Goal: Information Seeking & Learning: Check status

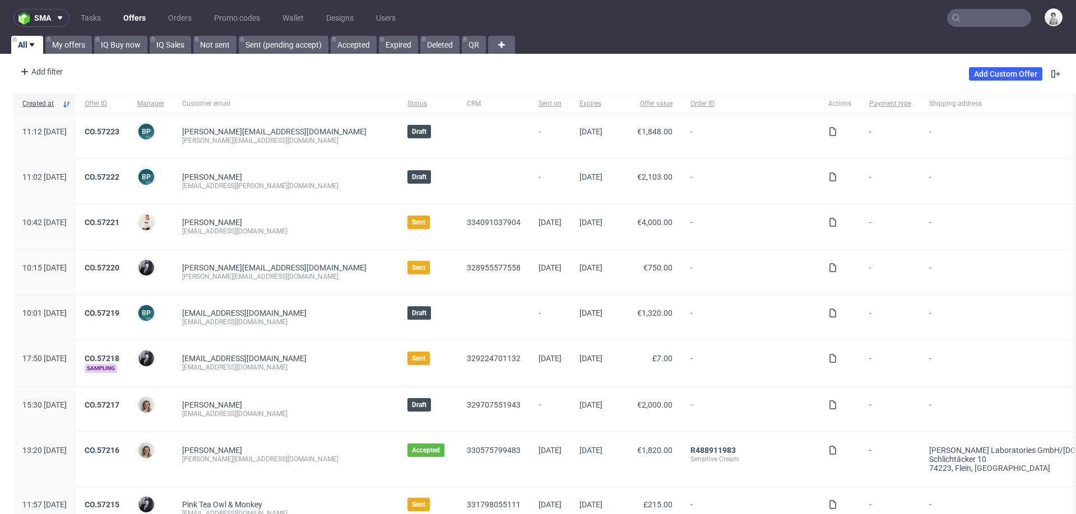
click at [992, 17] on input "text" at bounding box center [989, 18] width 84 height 18
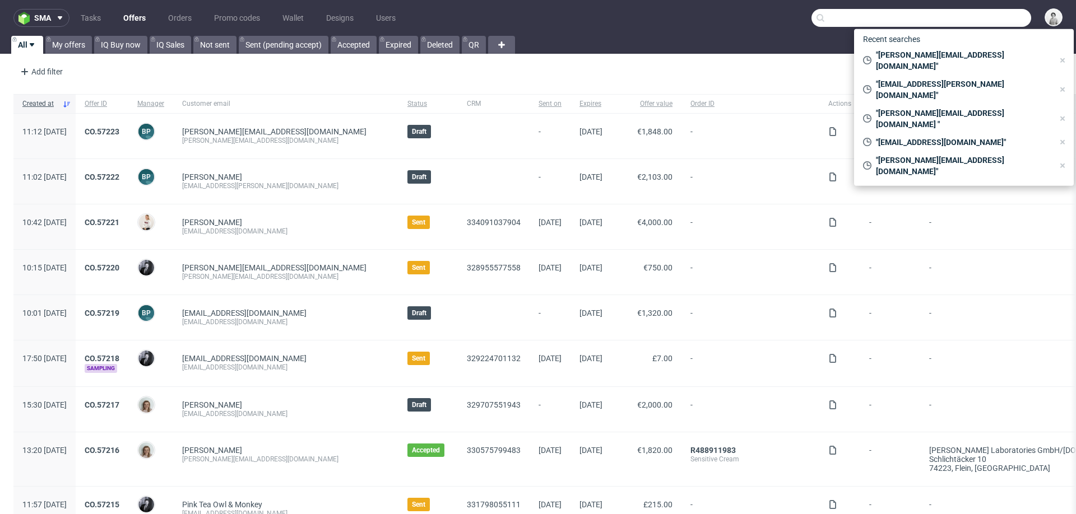
paste input "alex@antidote.london"
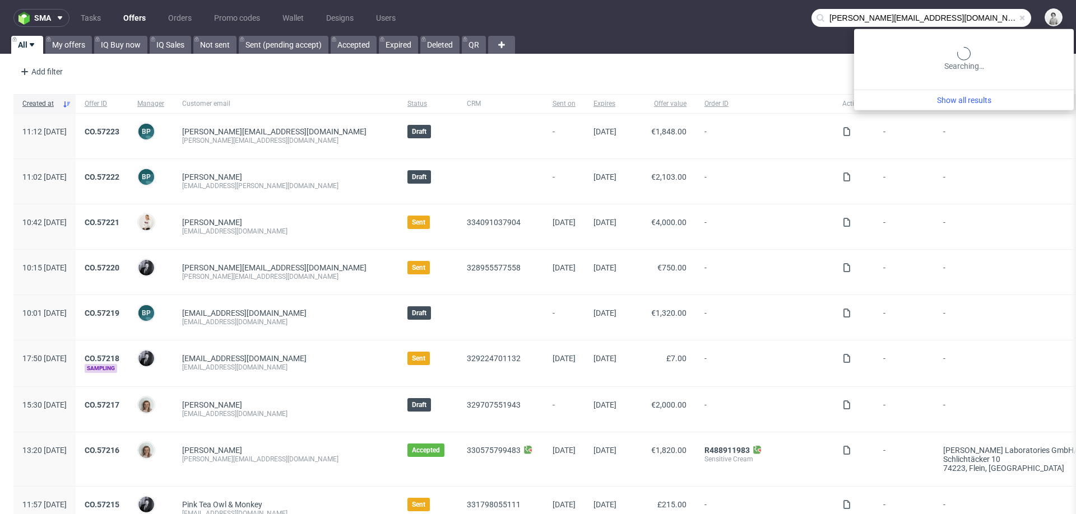
type input "alex@antidote.london"
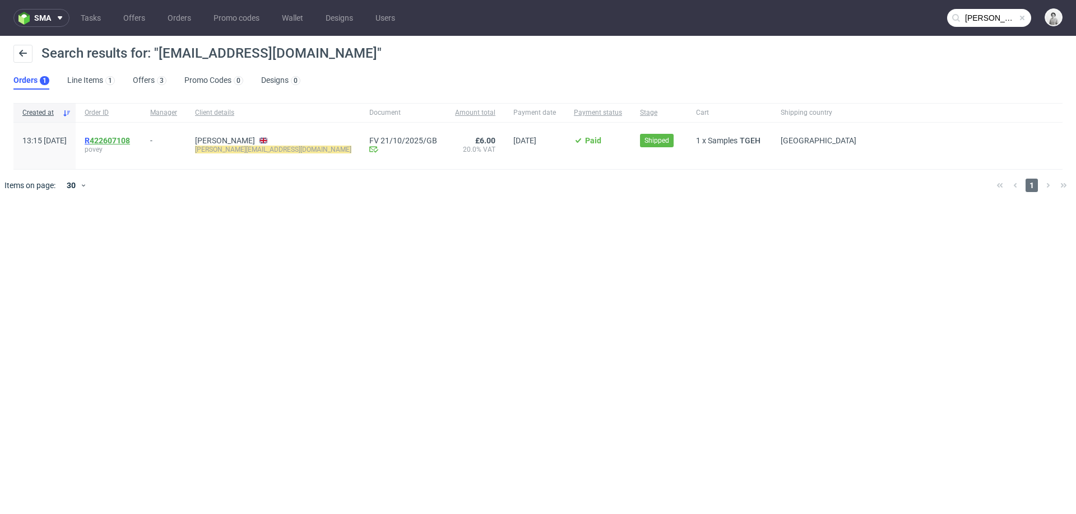
click at [130, 137] on link "422607108" at bounding box center [110, 140] width 40 height 9
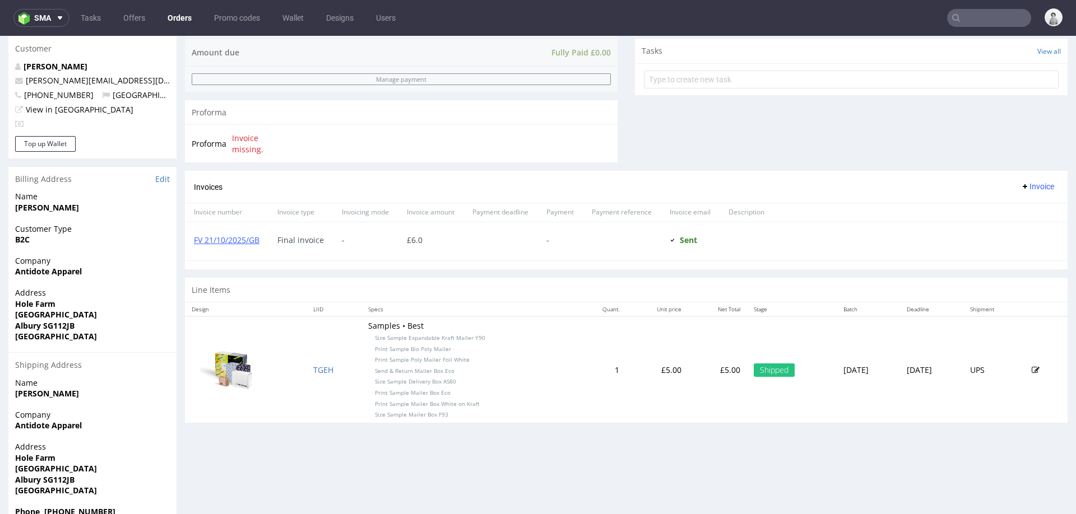
scroll to position [426, 0]
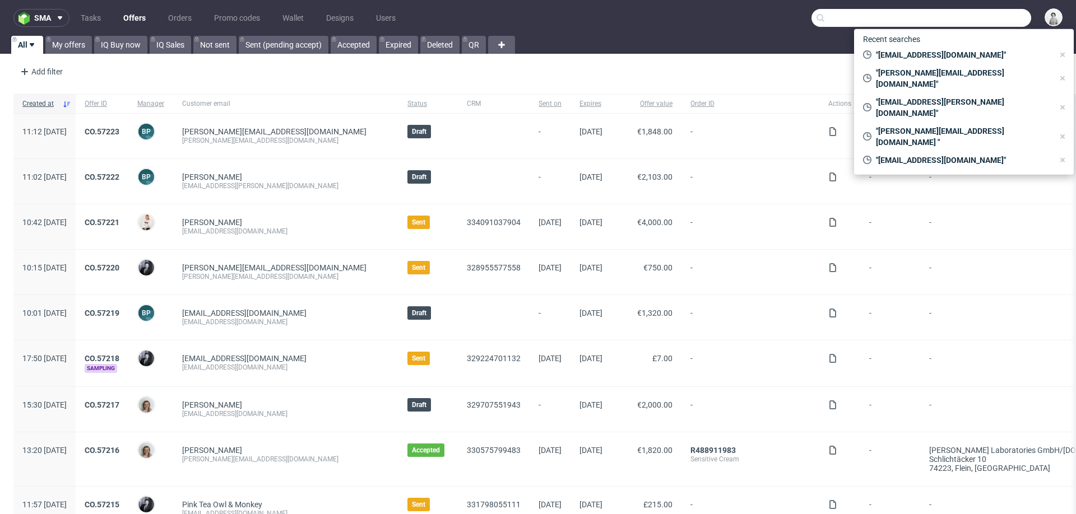
click at [987, 21] on input "text" at bounding box center [921, 18] width 220 height 18
paste input "annasurribassala@gmail.com"
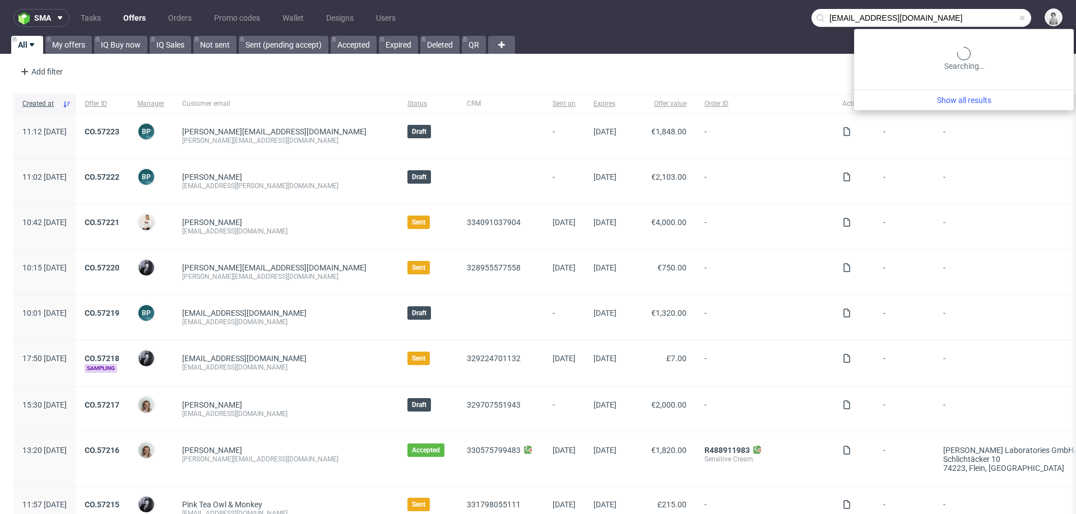
type input "annasurribassala@gmail.com"
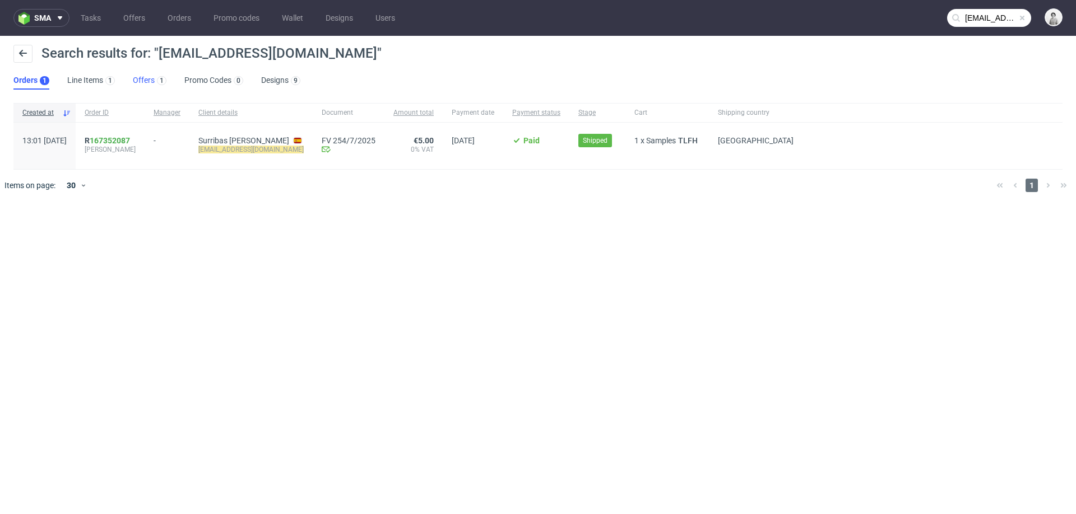
click at [141, 78] on link "Offers 1" at bounding box center [150, 81] width 34 height 18
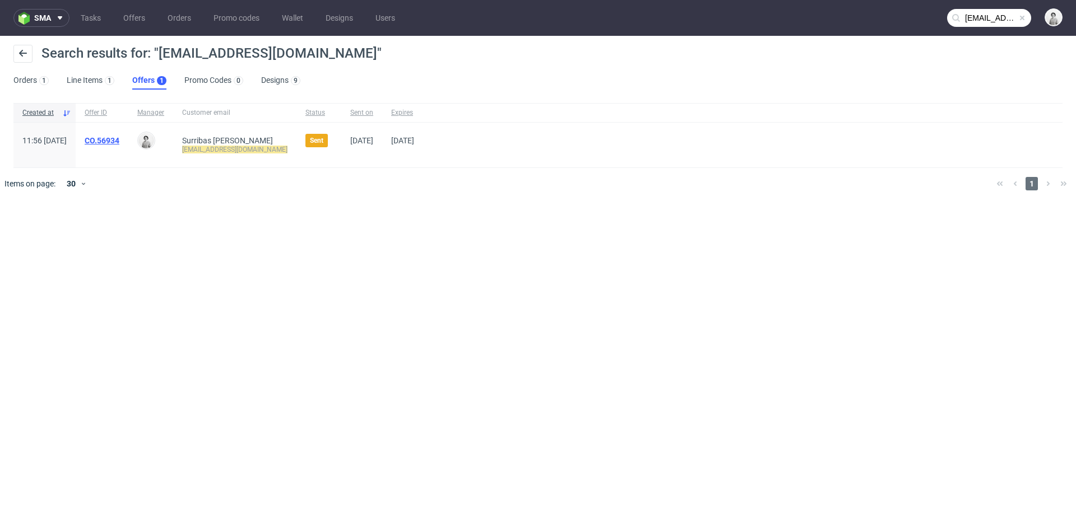
click at [119, 142] on link "CO.56934" at bounding box center [102, 140] width 35 height 9
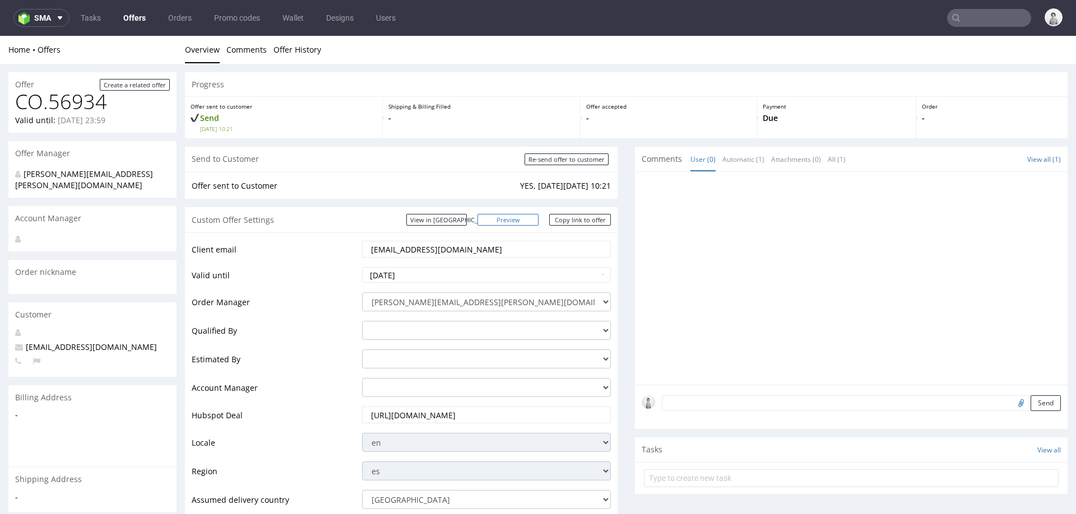
click at [517, 220] on link "Preview" at bounding box center [508, 220] width 62 height 12
